Goal: Transaction & Acquisition: Obtain resource

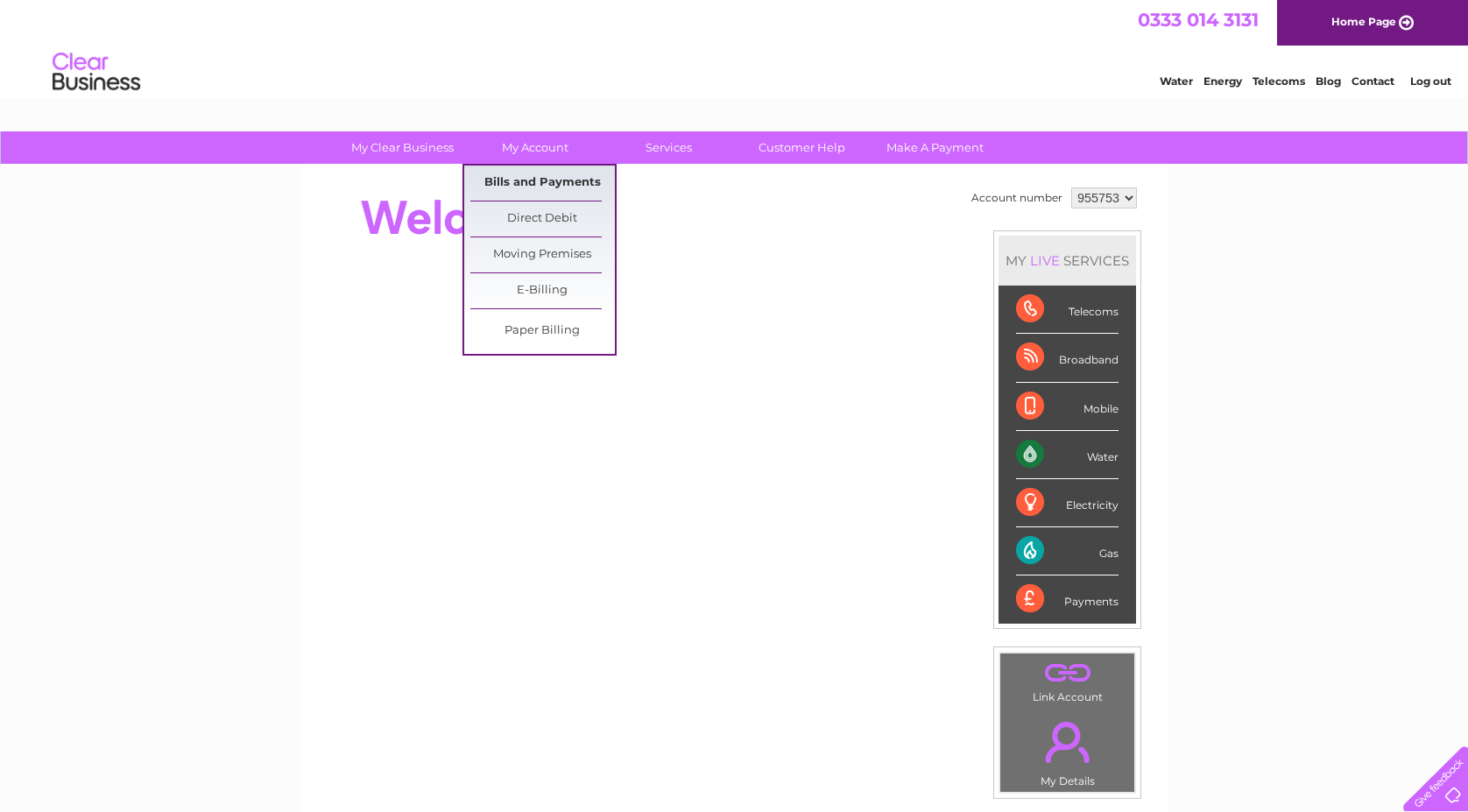
click at [542, 183] on link "Bills and Payments" at bounding box center [543, 183] width 144 height 35
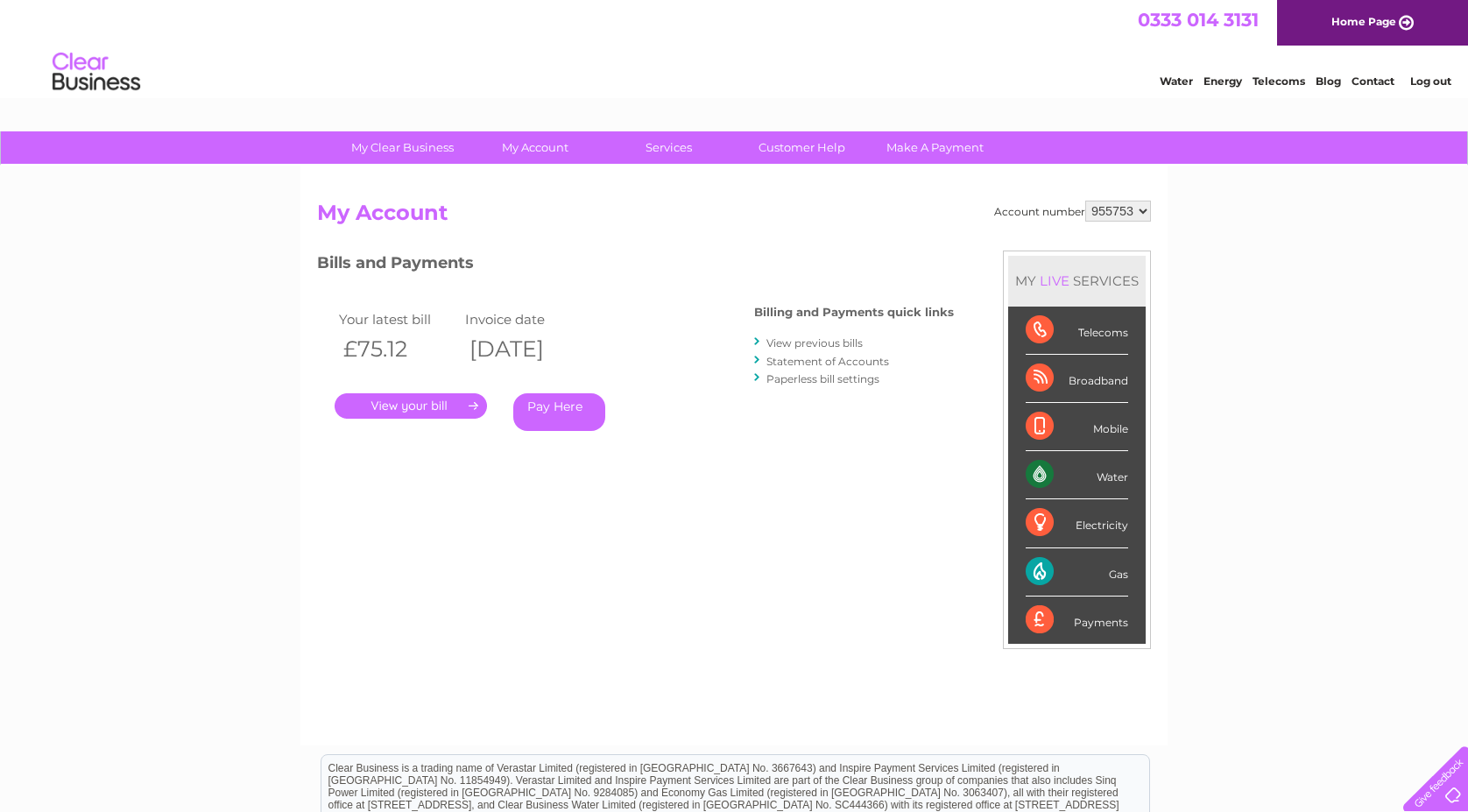
click at [451, 403] on link "." at bounding box center [411, 406] width 152 height 25
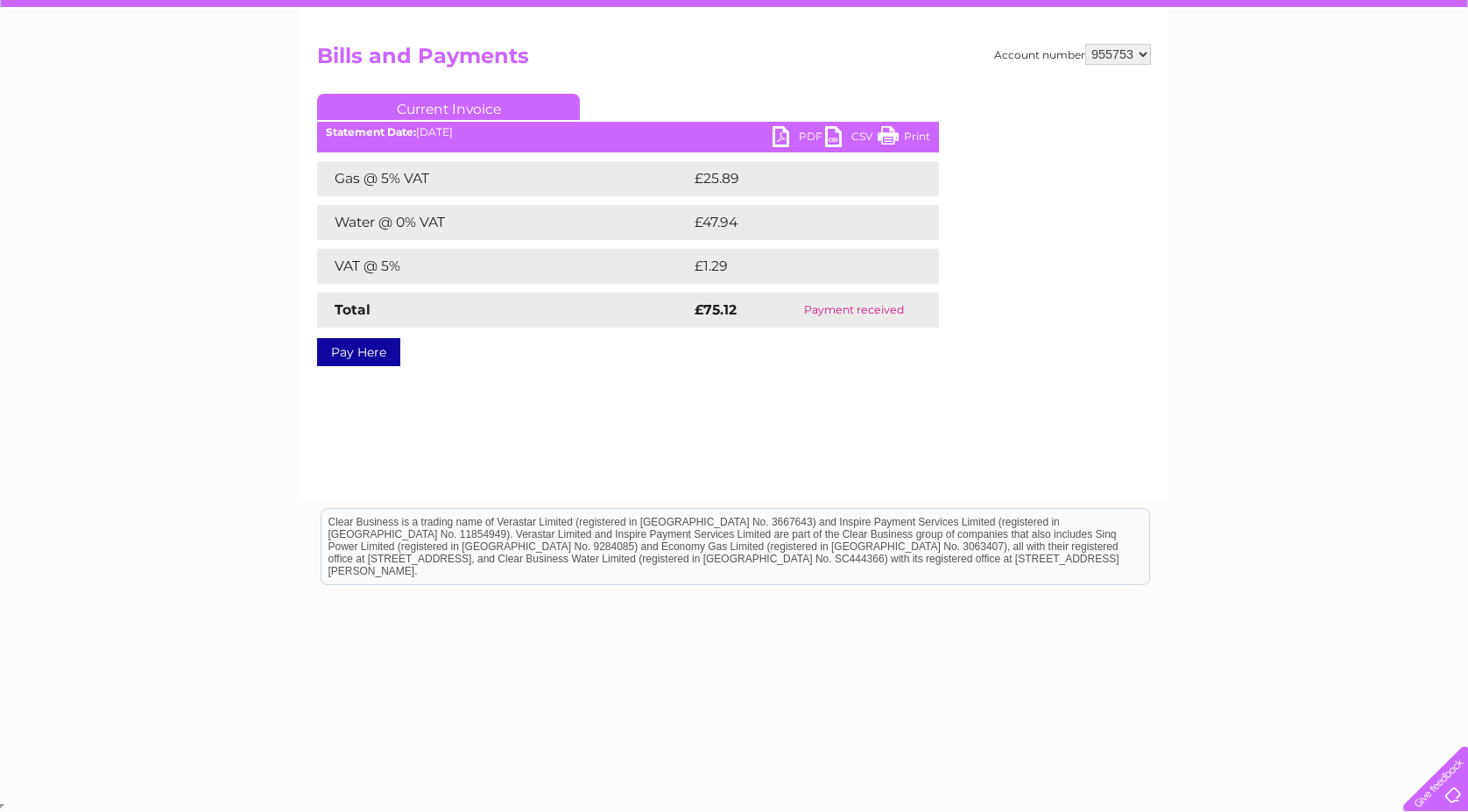
scroll to position [156, 0]
click at [780, 137] on link "PDF" at bounding box center [799, 140] width 53 height 25
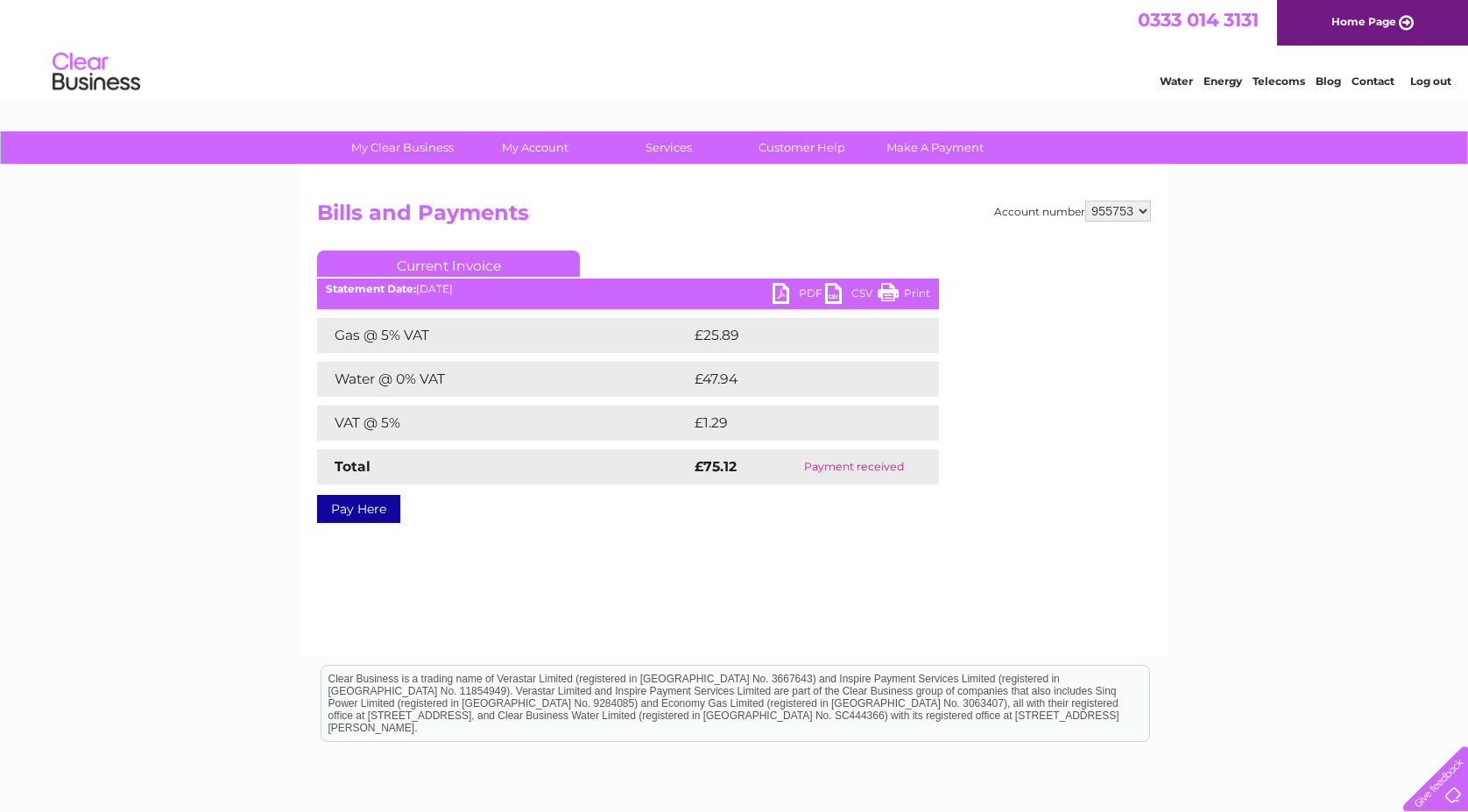
scroll to position [0, 0]
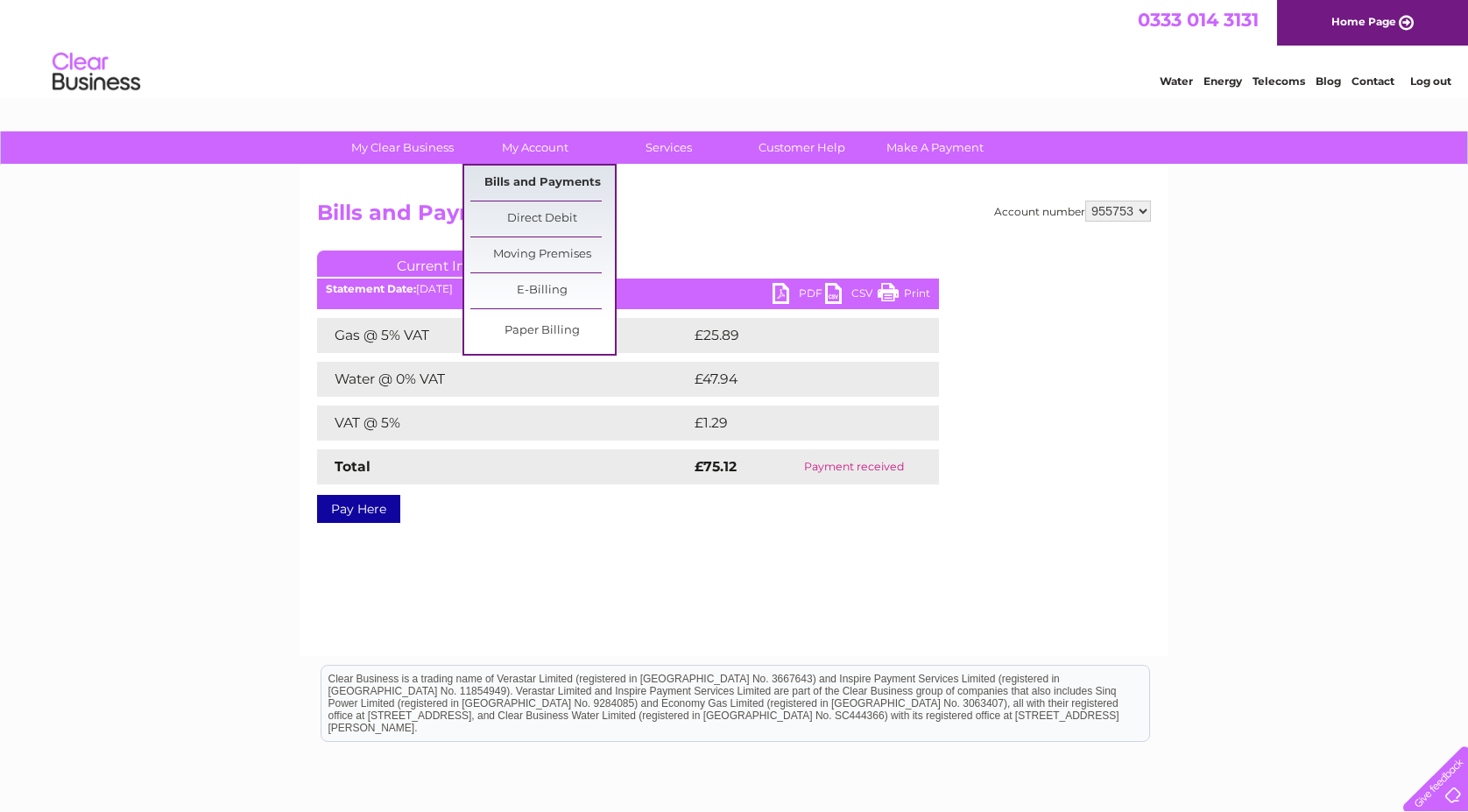
click at [533, 186] on link "Bills and Payments" at bounding box center [543, 183] width 144 height 35
click at [529, 176] on link "Bills and Payments" at bounding box center [543, 183] width 144 height 35
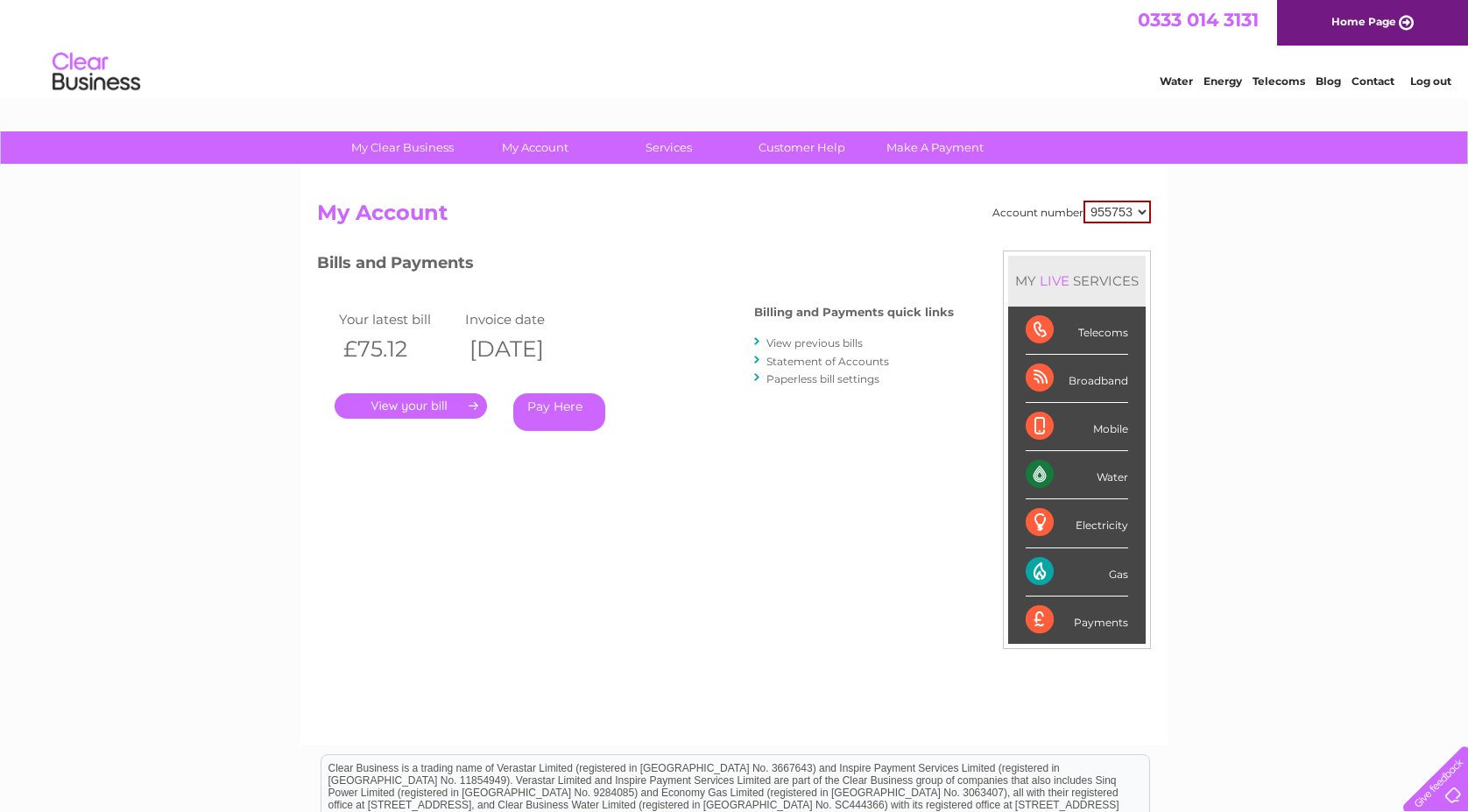
click at [805, 342] on link "View previous bills" at bounding box center [814, 343] width 97 height 13
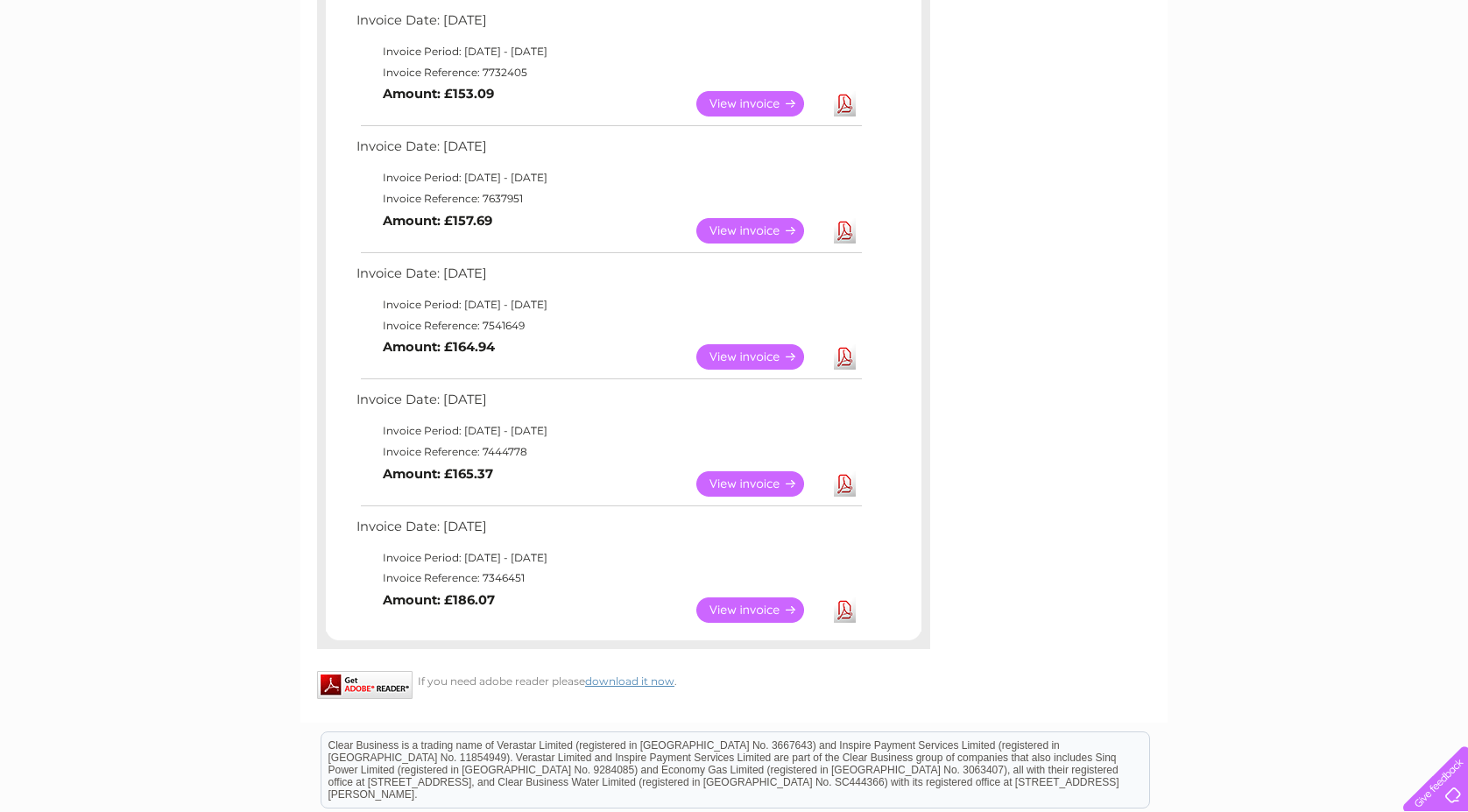
scroll to position [828, 0]
click at [736, 595] on link "View" at bounding box center [760, 608] width 129 height 25
click at [724, 469] on link "View" at bounding box center [760, 482] width 129 height 25
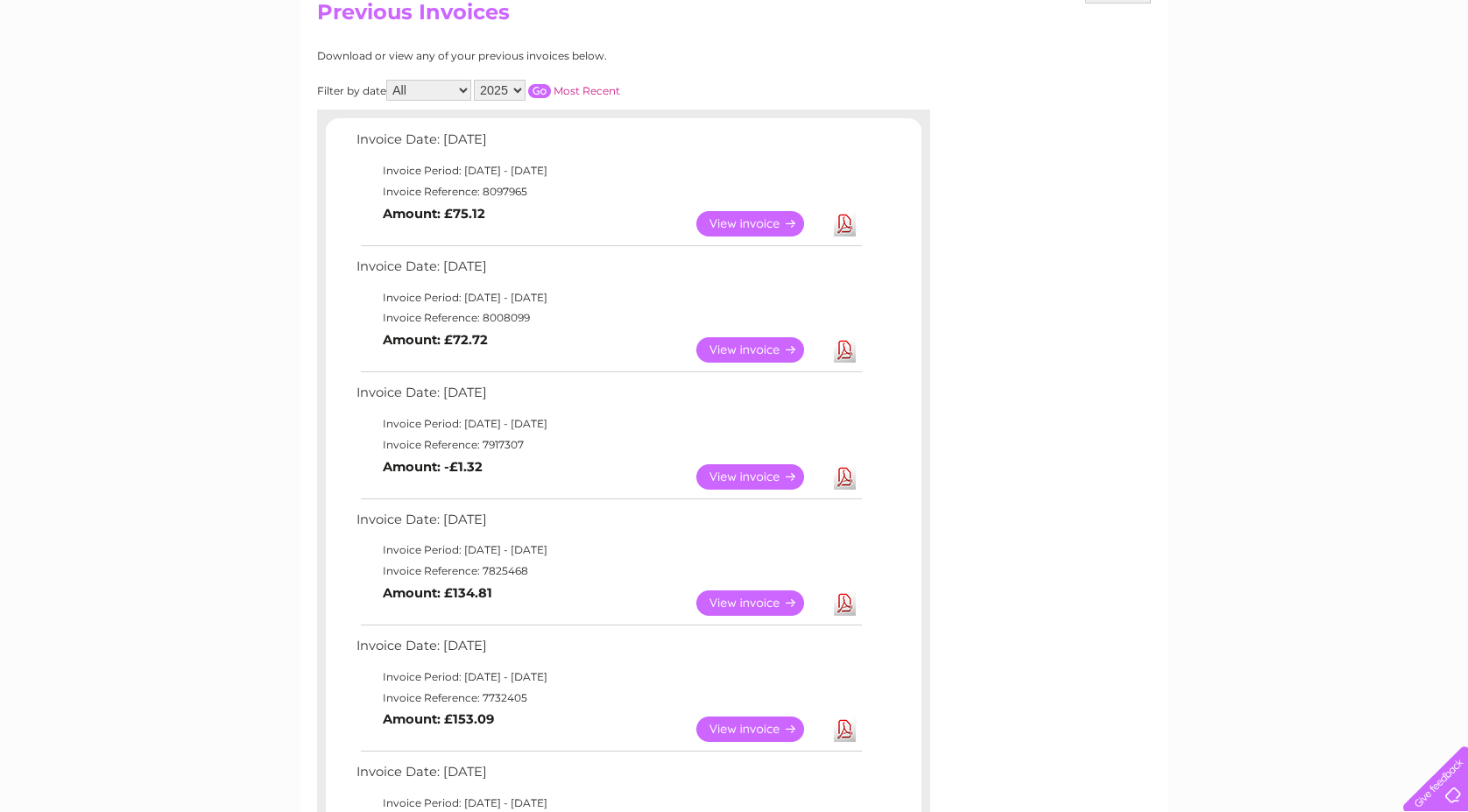
scroll to position [202, 0]
click at [740, 340] on link "View" at bounding box center [760, 348] width 129 height 25
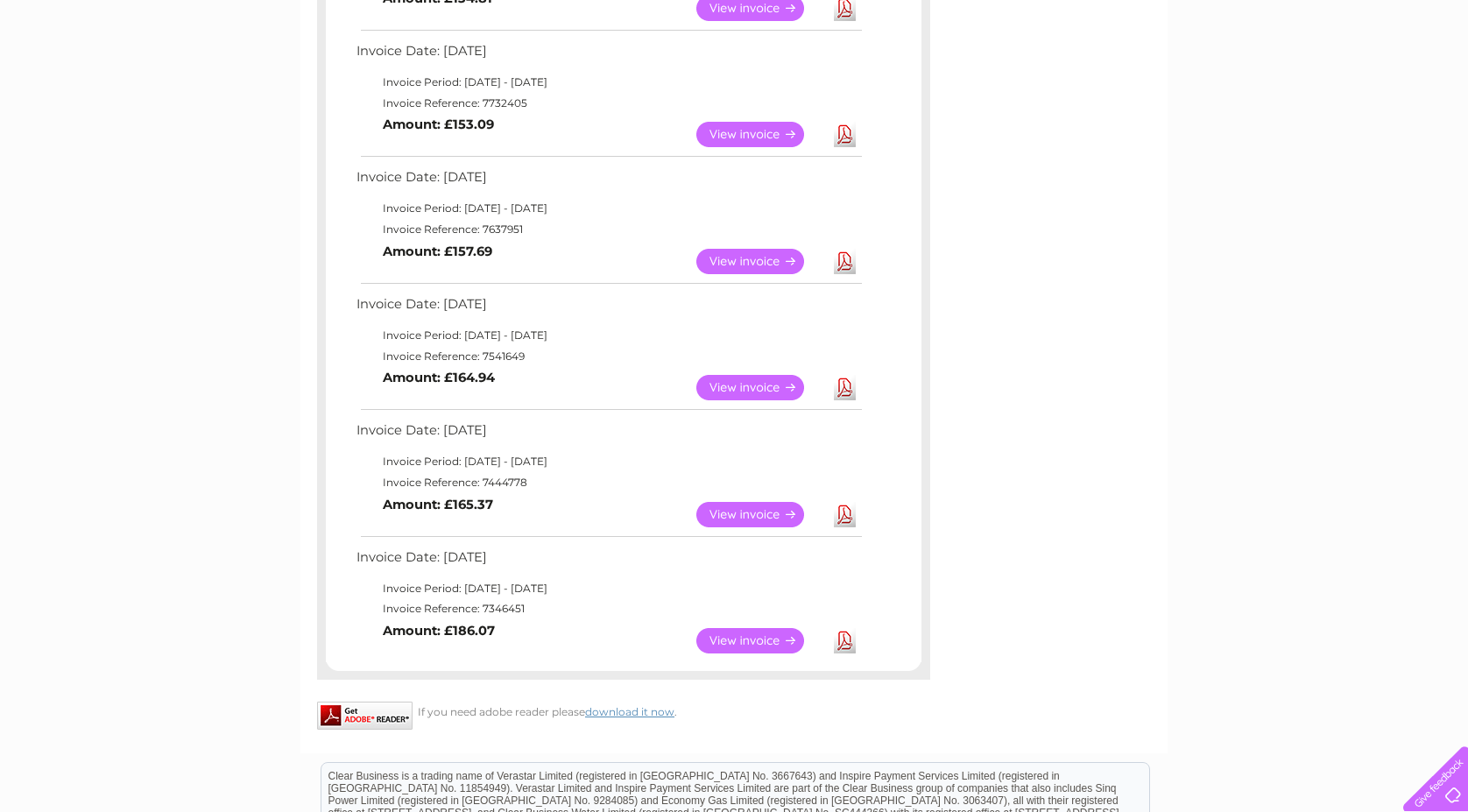
scroll to position [793, 0]
click at [760, 377] on link "View" at bounding box center [760, 389] width 129 height 25
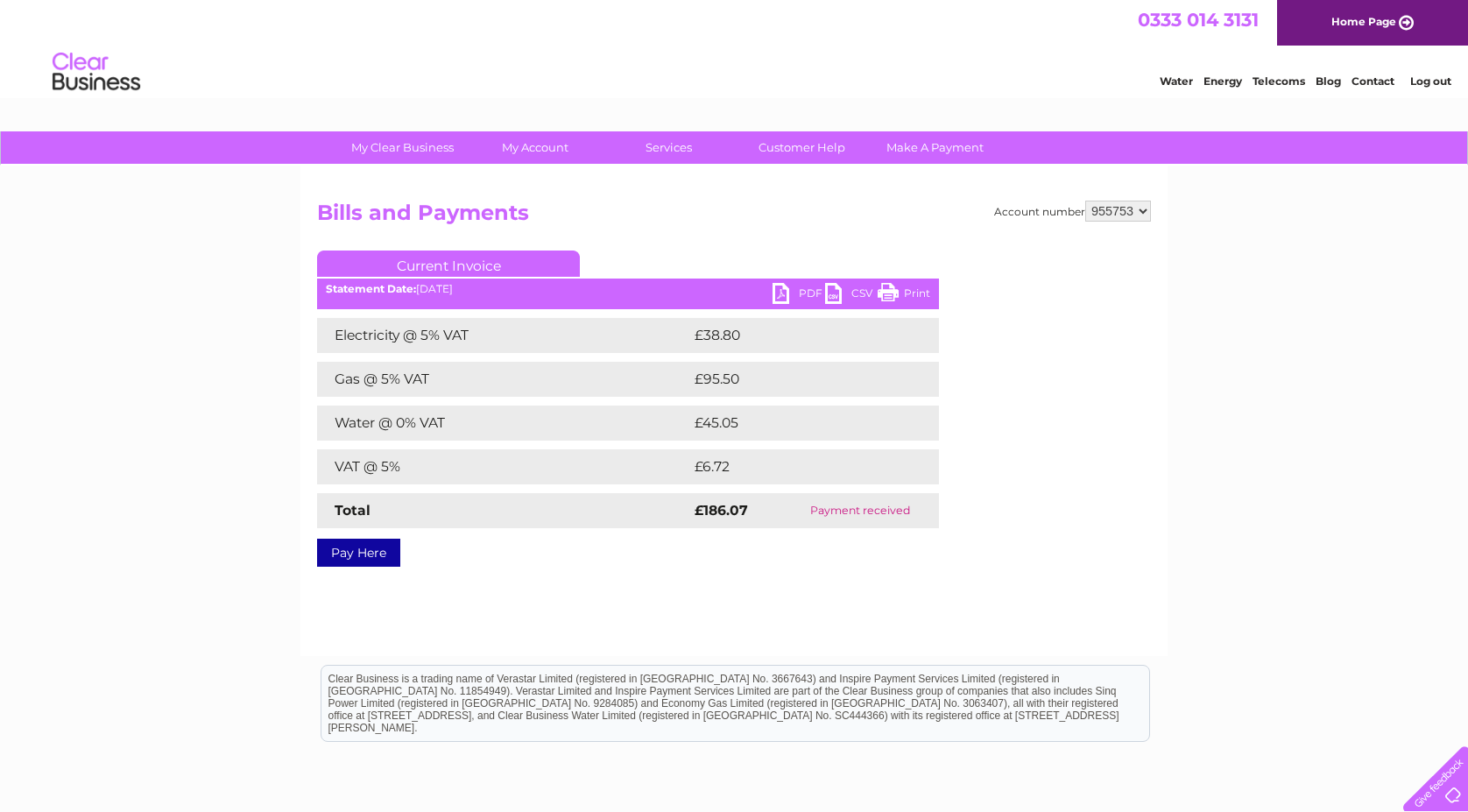
click at [797, 292] on link "PDF" at bounding box center [799, 296] width 53 height 25
click at [795, 289] on link "PDF" at bounding box center [799, 296] width 53 height 25
click at [804, 290] on link "PDF" at bounding box center [799, 296] width 53 height 25
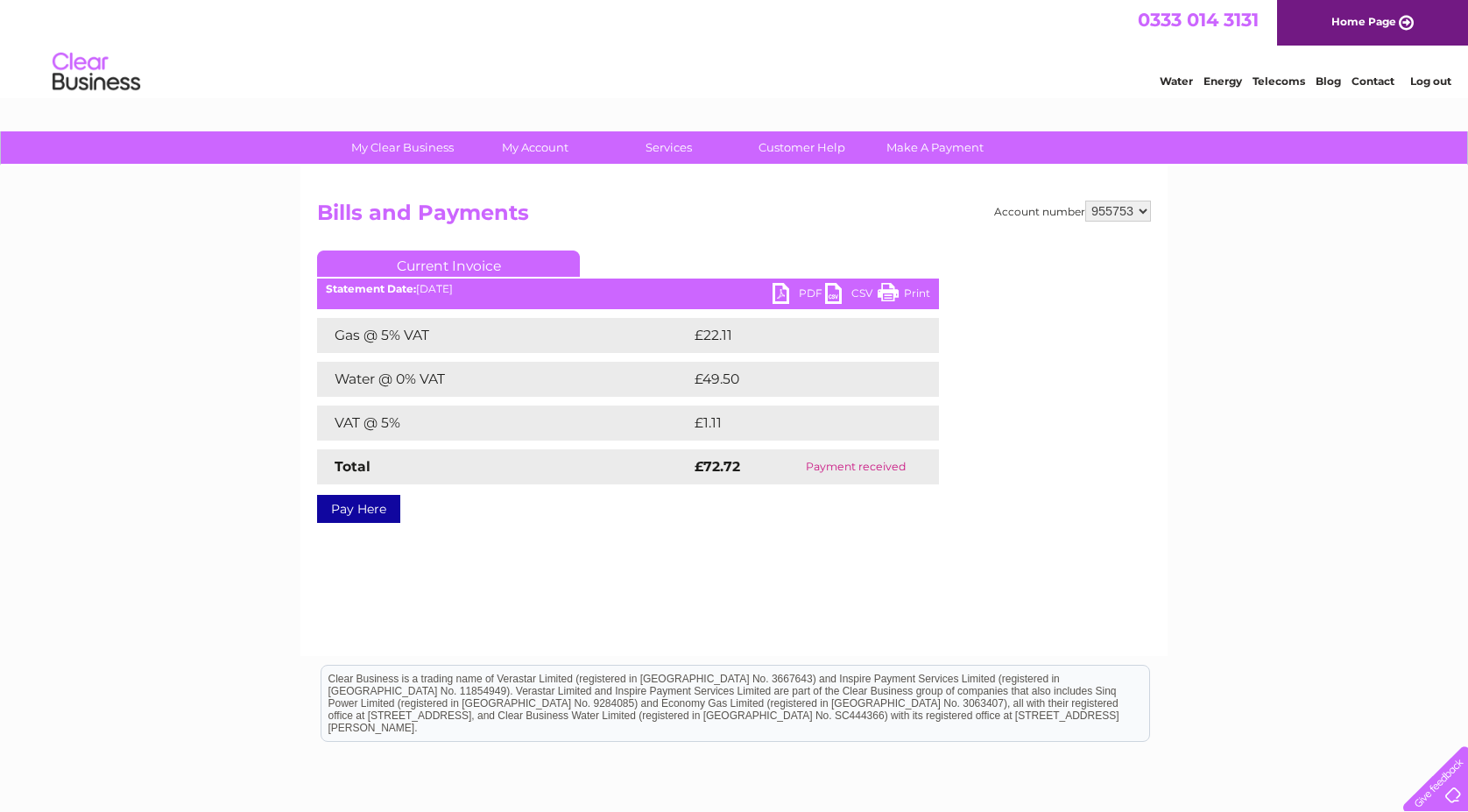
click at [801, 288] on link "PDF" at bounding box center [799, 296] width 53 height 25
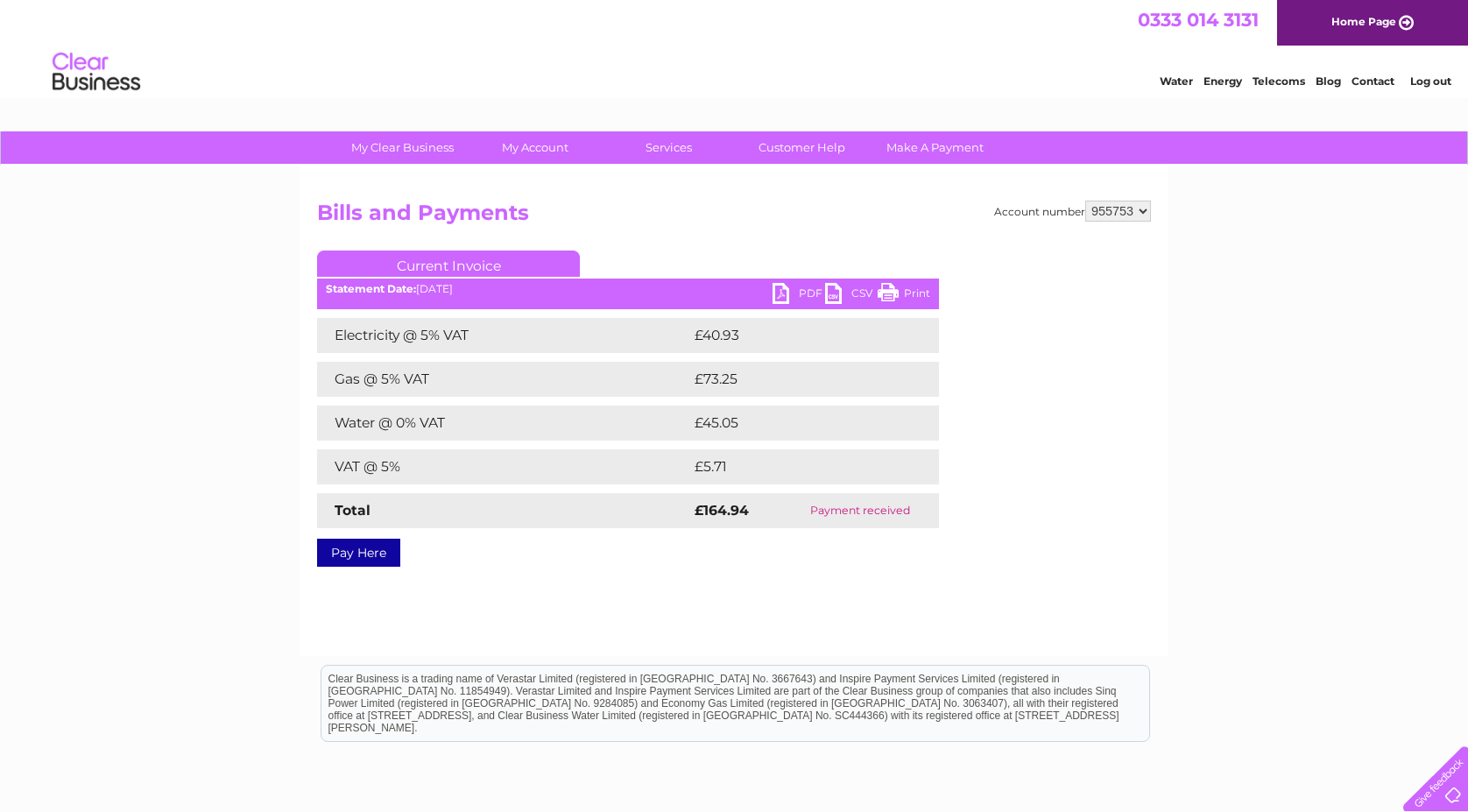
click at [807, 295] on link "PDF" at bounding box center [799, 296] width 53 height 25
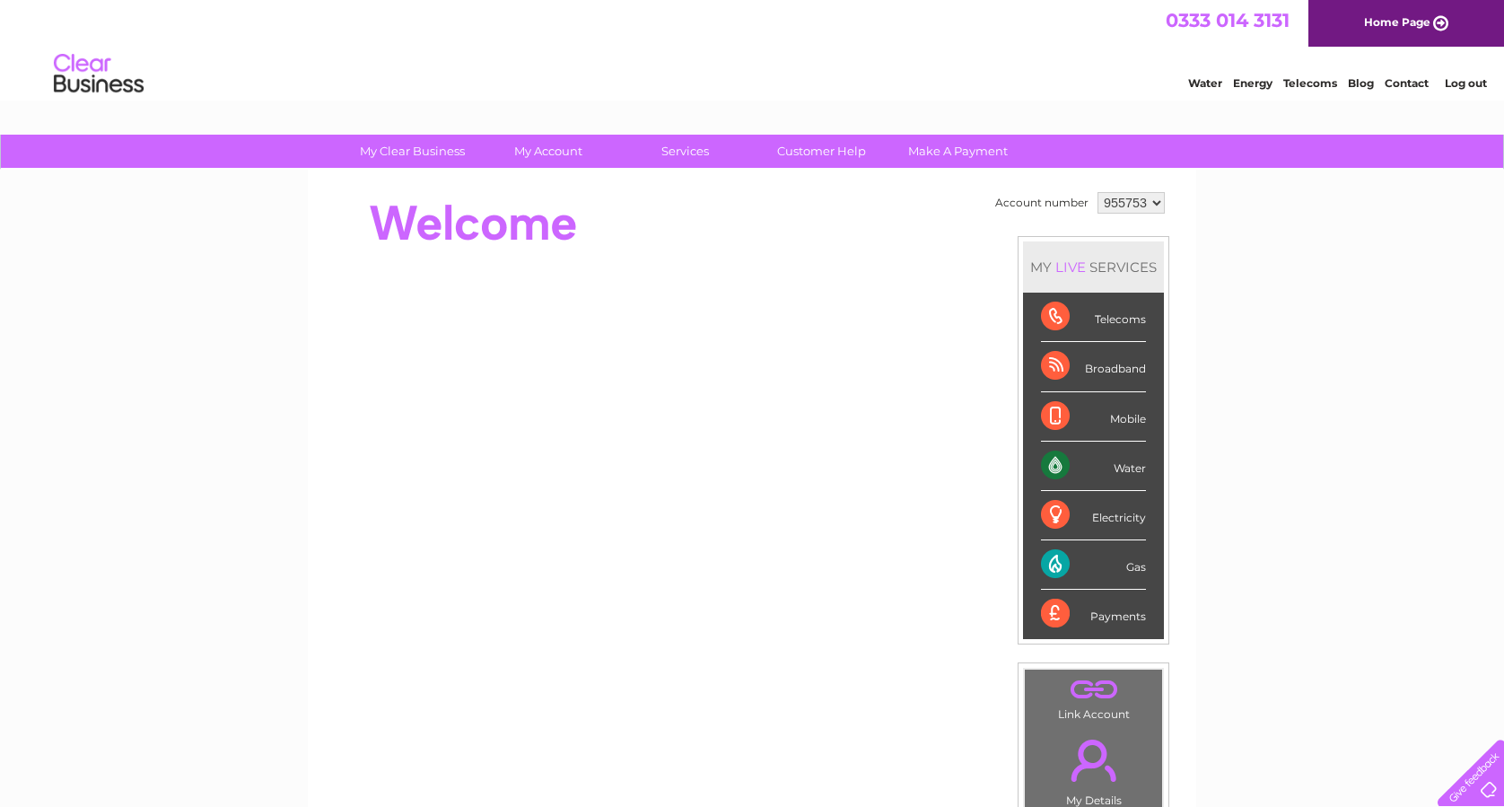
click at [1111, 560] on div "Gas" at bounding box center [1093, 564] width 105 height 49
click at [1056, 563] on div "Gas" at bounding box center [1093, 564] width 105 height 49
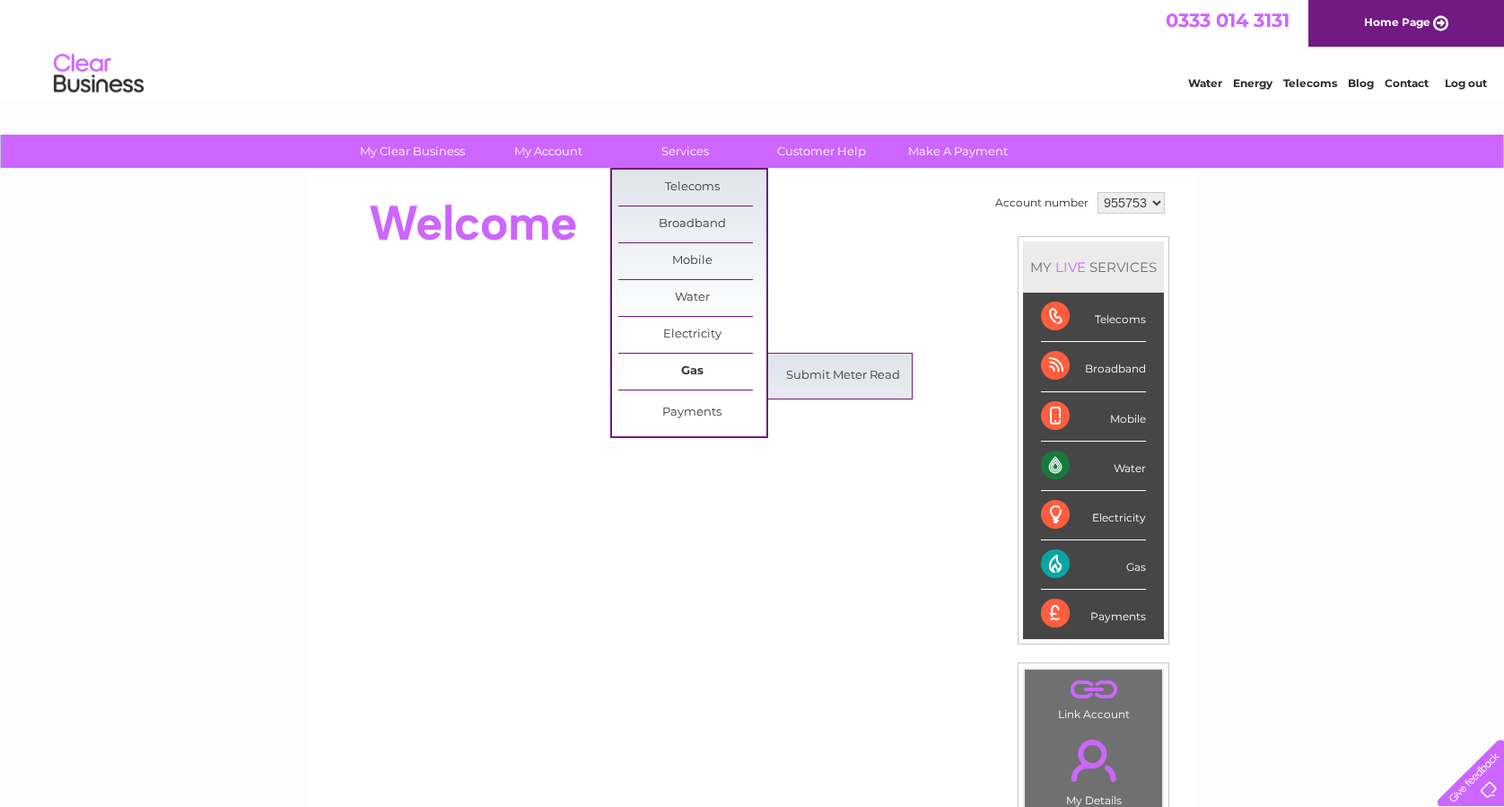
click at [673, 375] on link "Gas" at bounding box center [692, 372] width 148 height 36
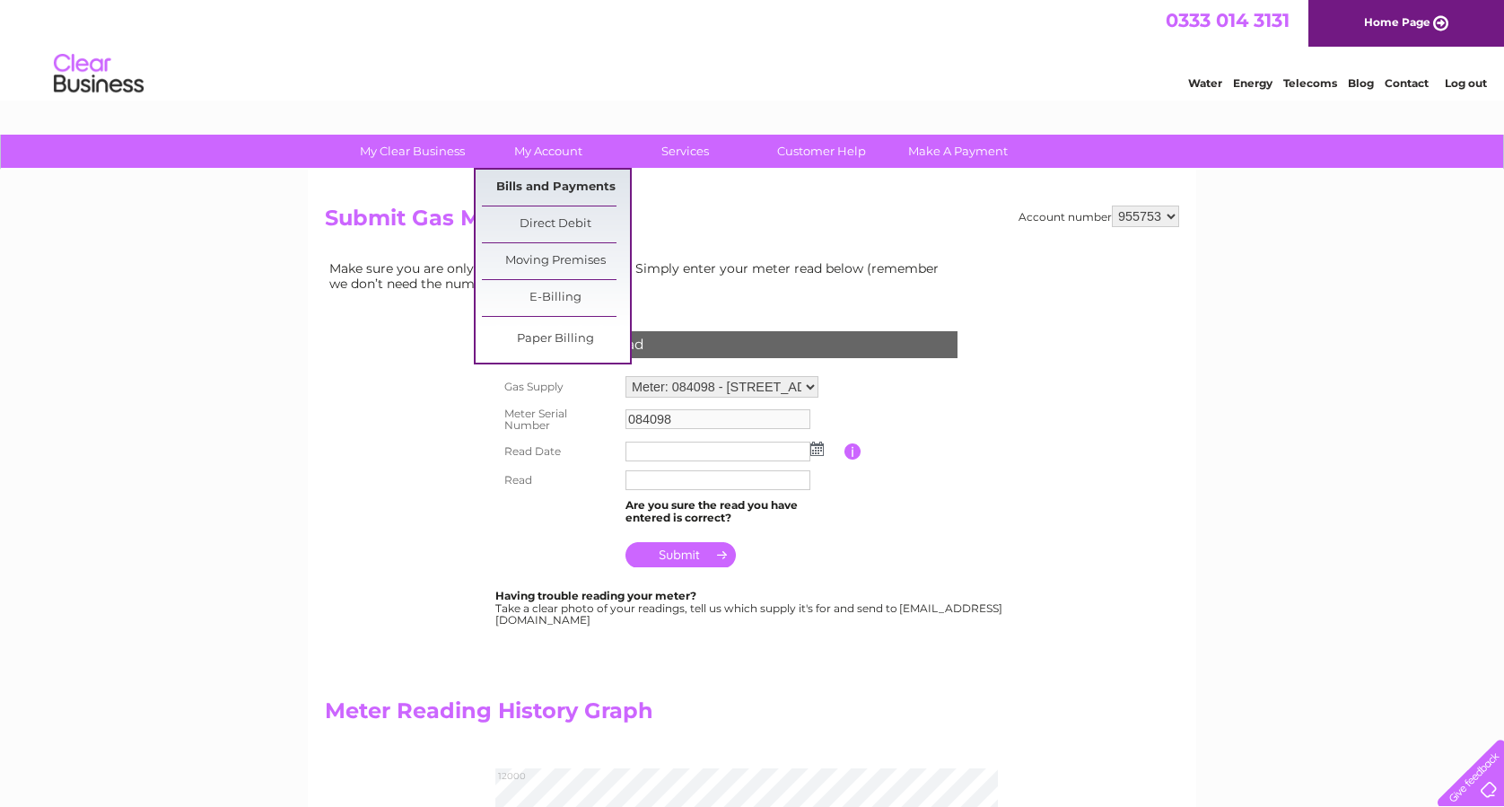
click at [541, 188] on link "Bills and Payments" at bounding box center [556, 188] width 148 height 36
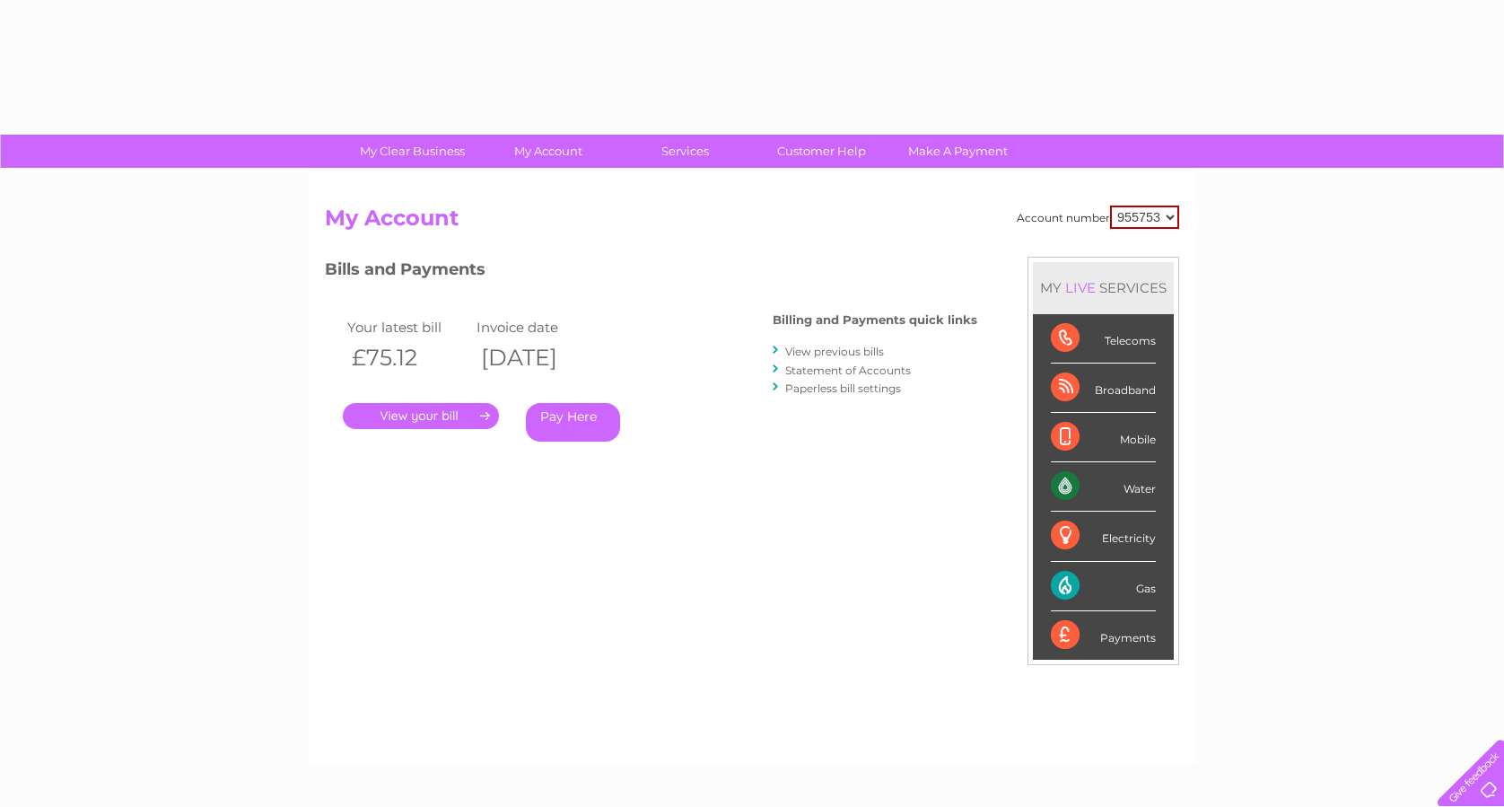
click at [541, 188] on div "Account number 955753 My Account MY LIVE SERVICES Telecoms Broadband Mobile Wat…" at bounding box center [752, 467] width 888 height 594
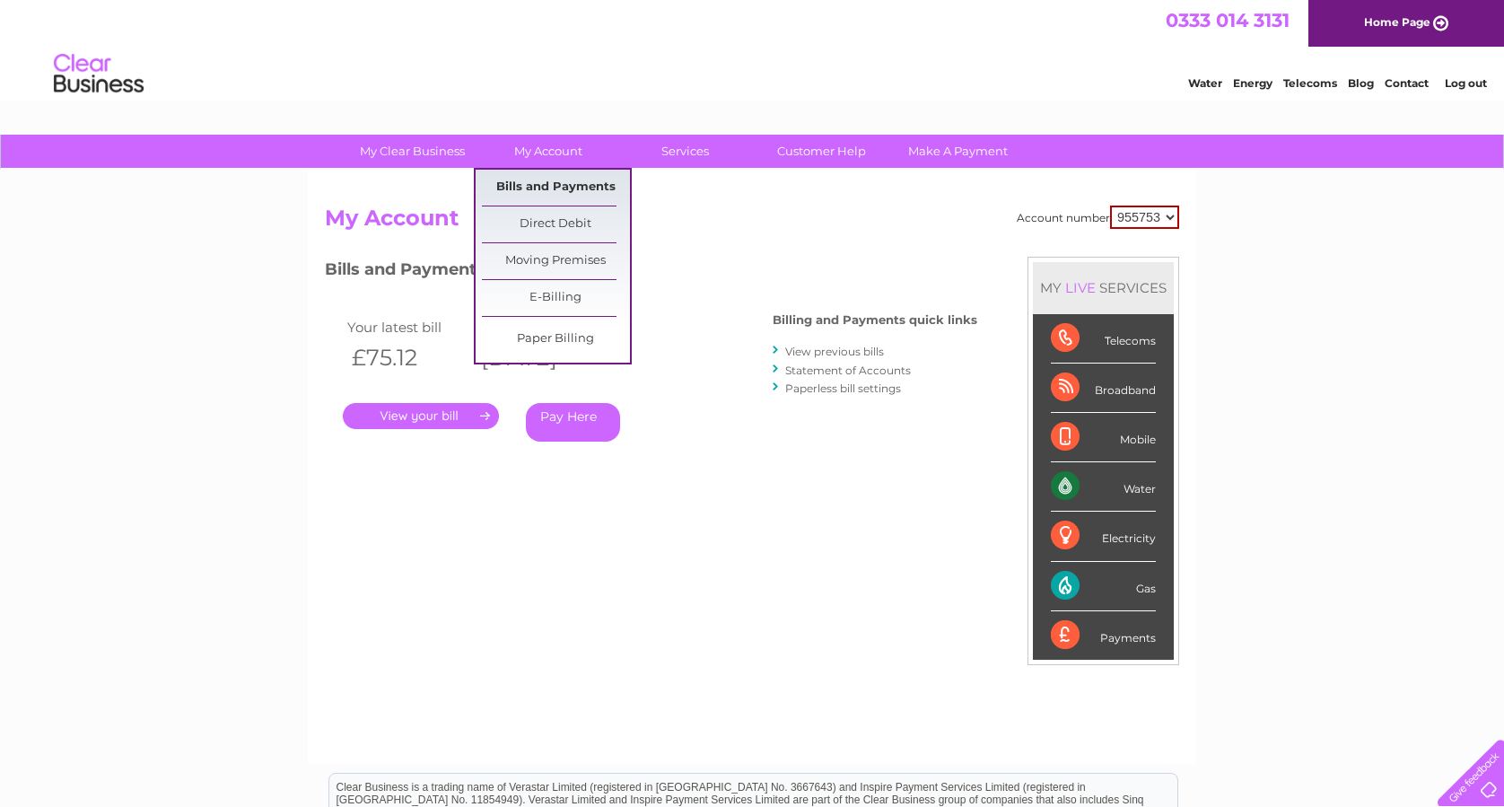
click at [547, 192] on link "Bills and Payments" at bounding box center [556, 188] width 148 height 36
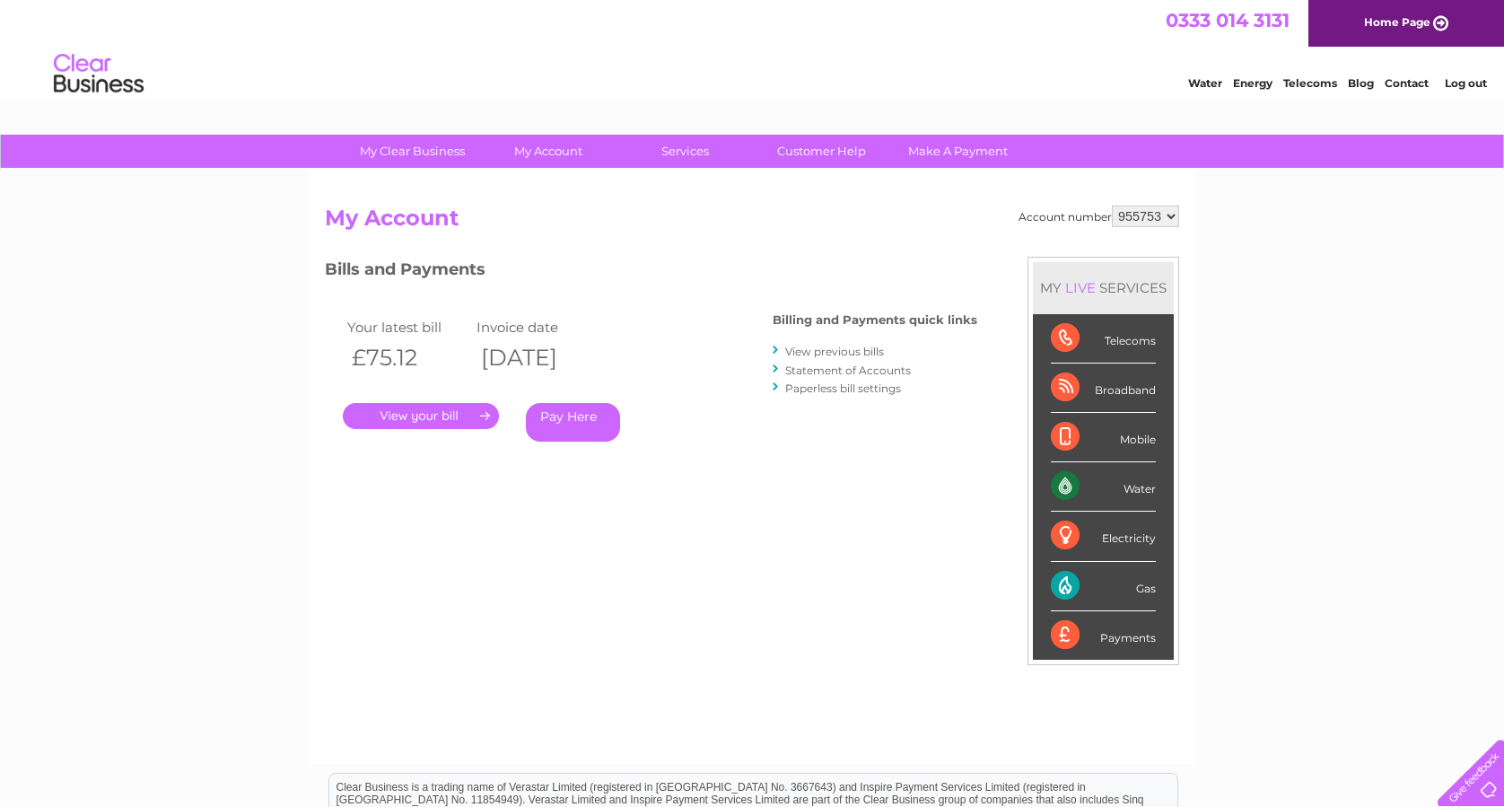
click at [447, 416] on link "." at bounding box center [421, 416] width 156 height 26
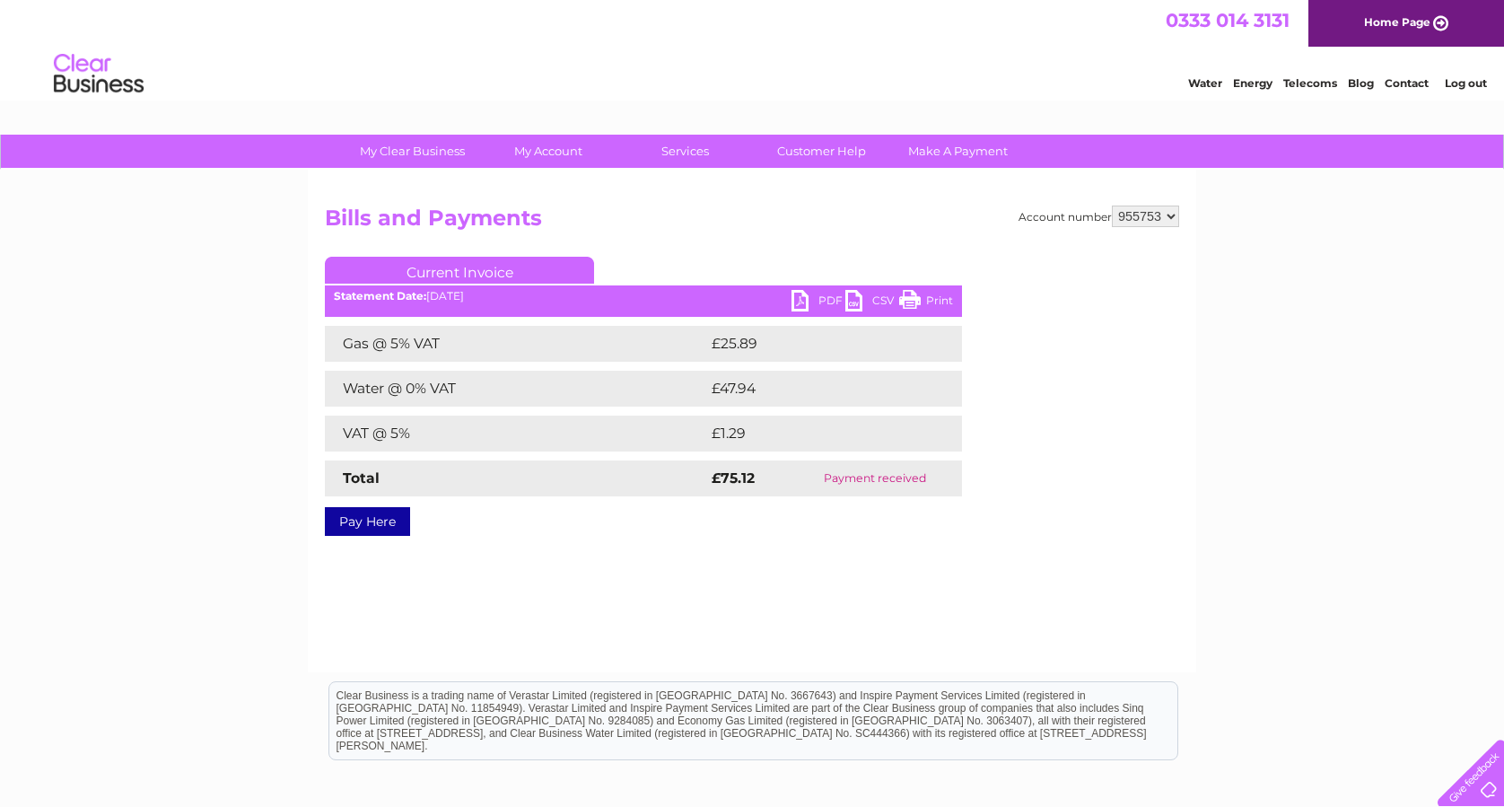
click at [825, 298] on link "PDF" at bounding box center [819, 303] width 54 height 26
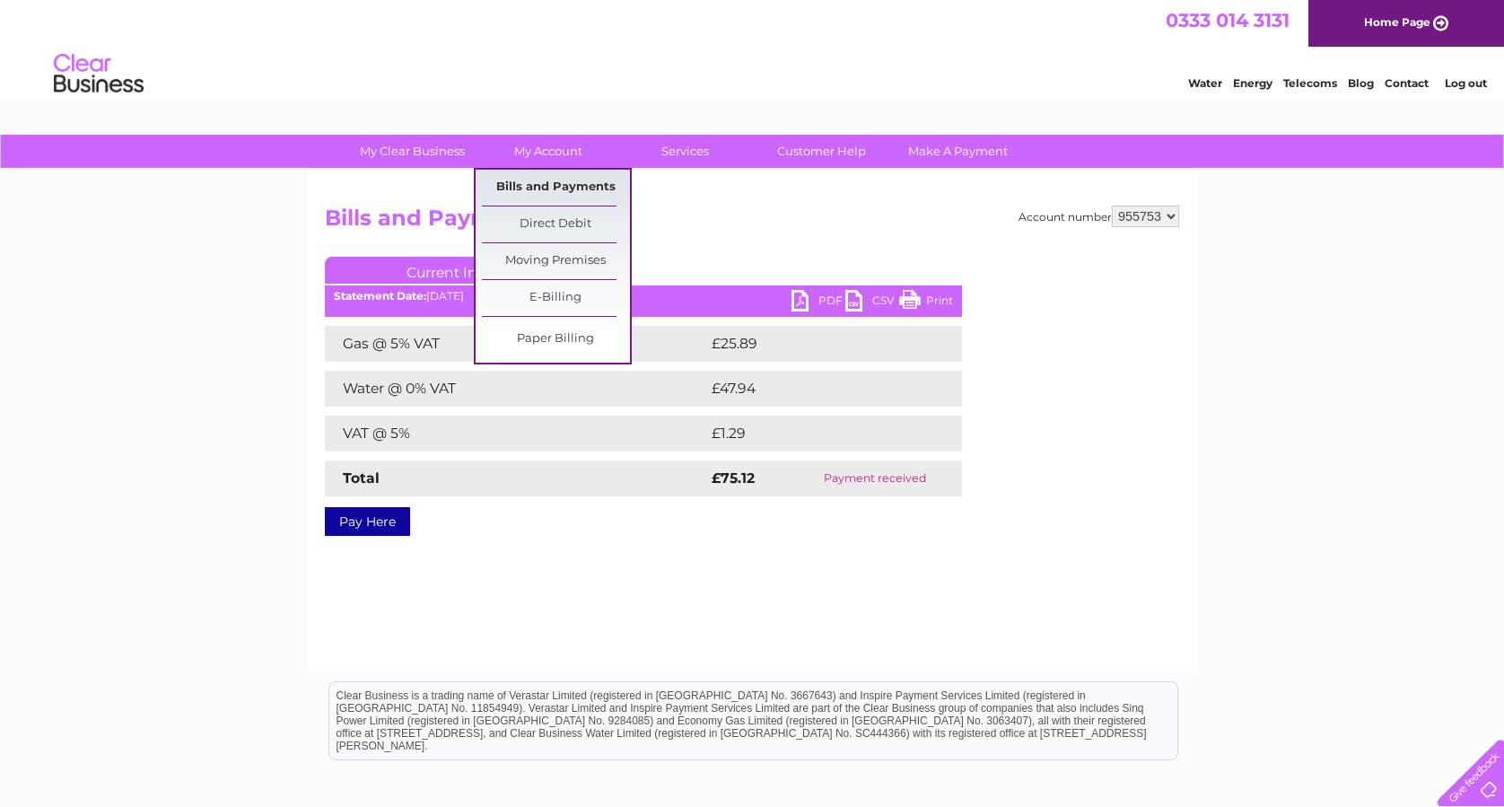
click at [538, 186] on link "Bills and Payments" at bounding box center [556, 188] width 148 height 36
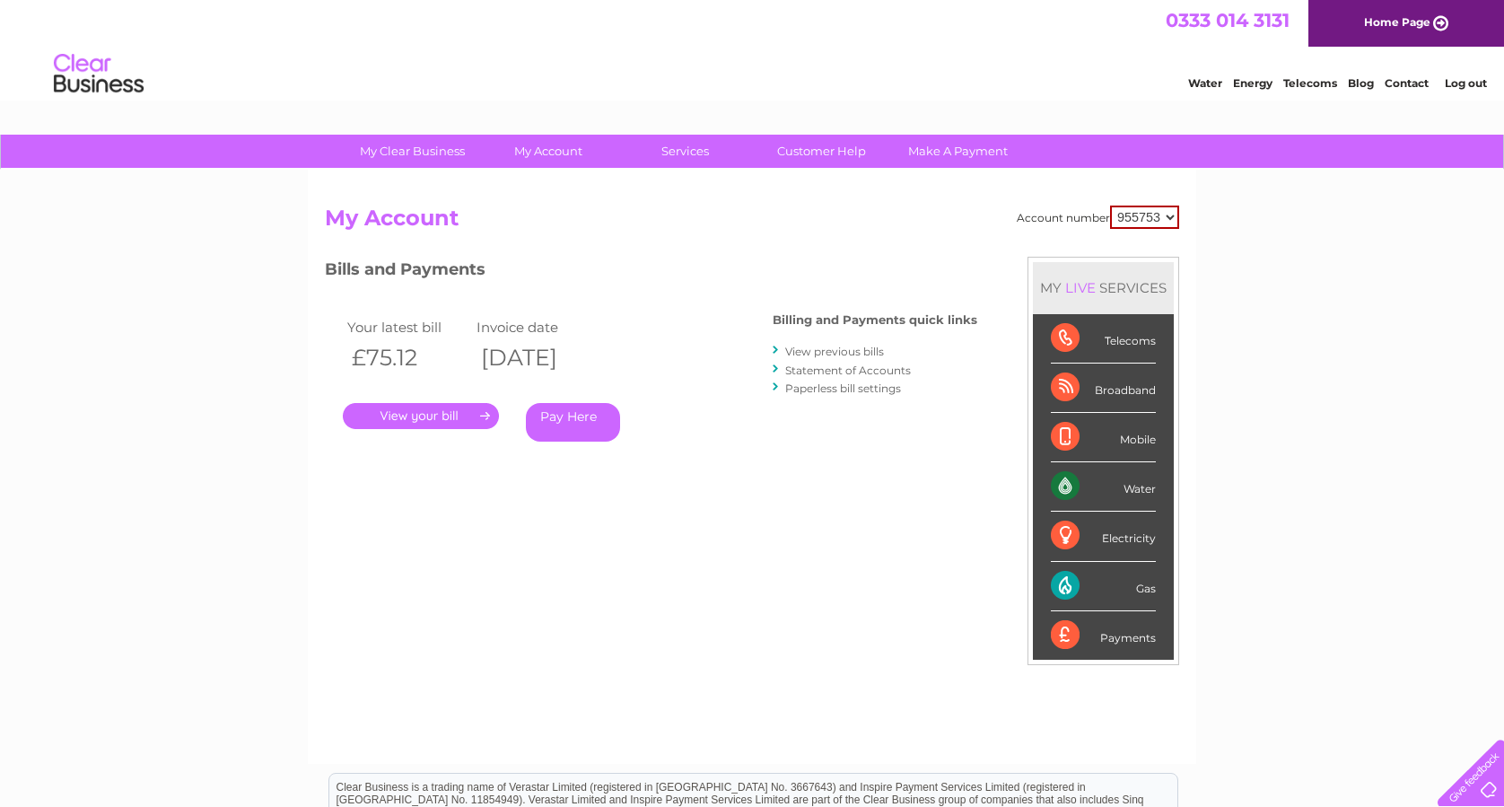
click at [486, 413] on link "." at bounding box center [421, 416] width 156 height 26
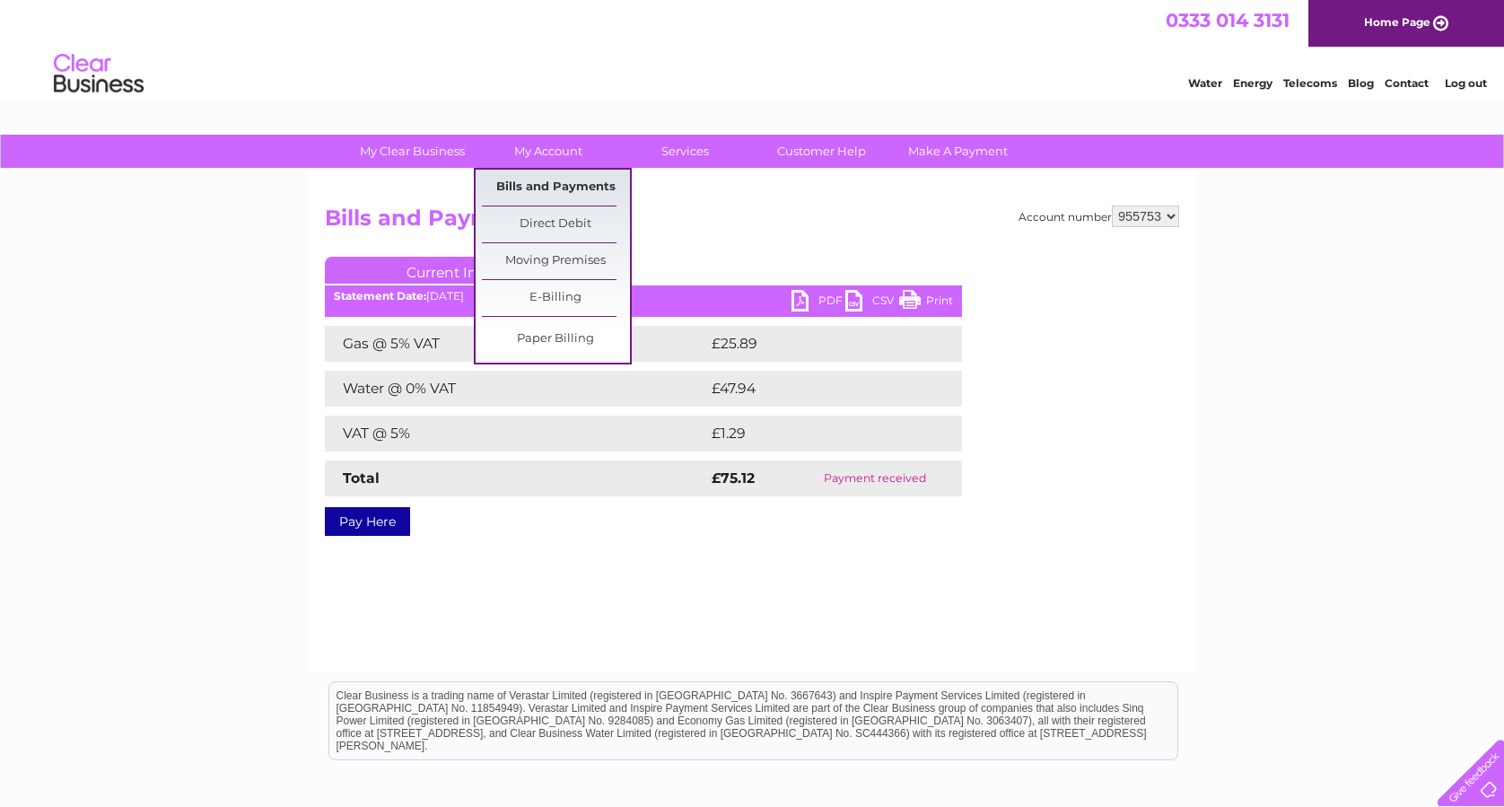
click at [541, 185] on link "Bills and Payments" at bounding box center [556, 188] width 148 height 36
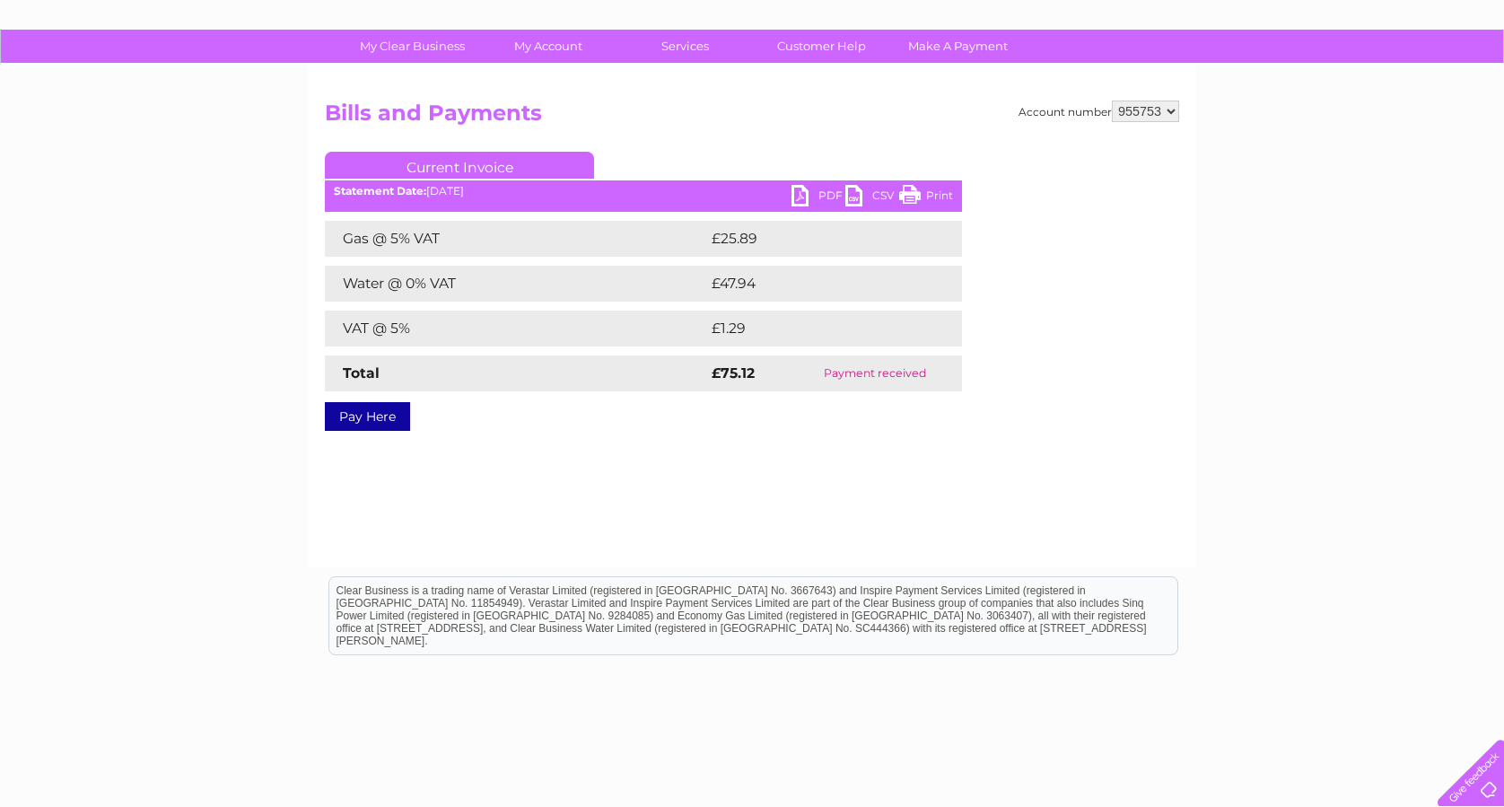
scroll to position [214, 0]
